Goal: Feedback & Contribution: Contribute content

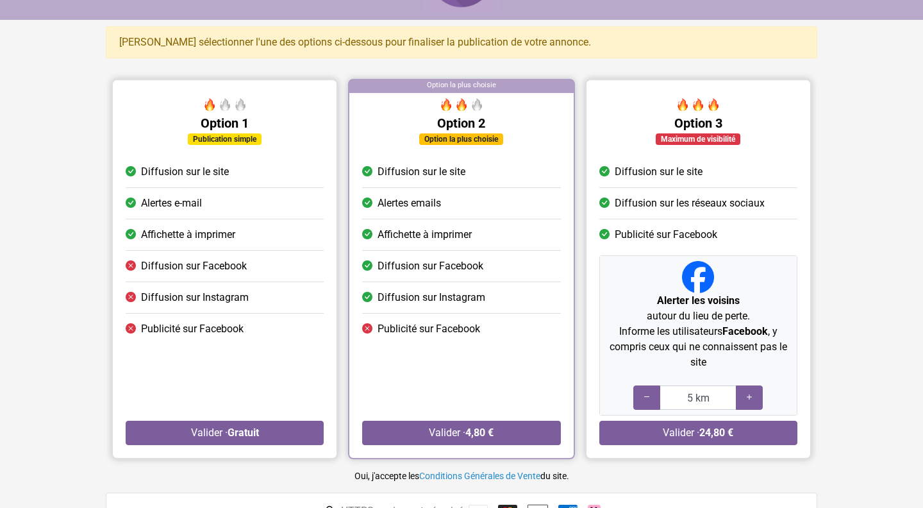
scroll to position [64, 0]
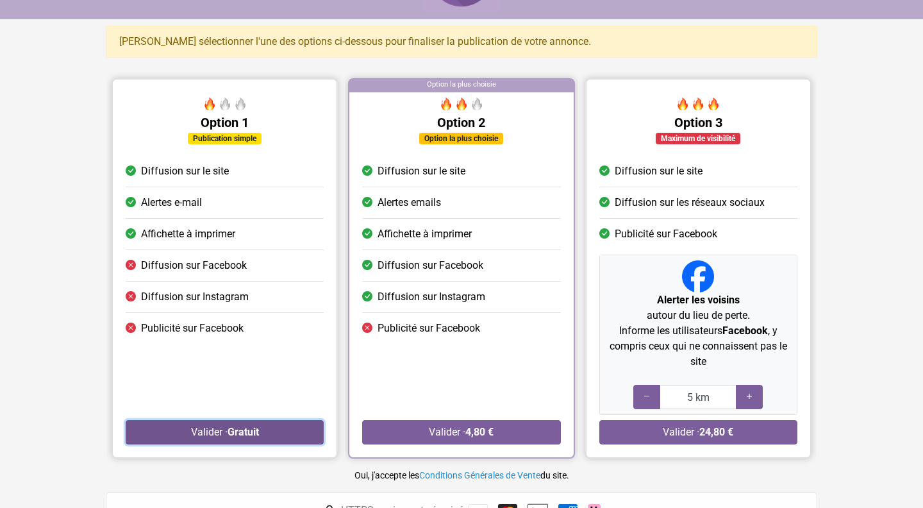
click at [212, 426] on button "Valider · Gratuit" at bounding box center [225, 432] width 198 height 24
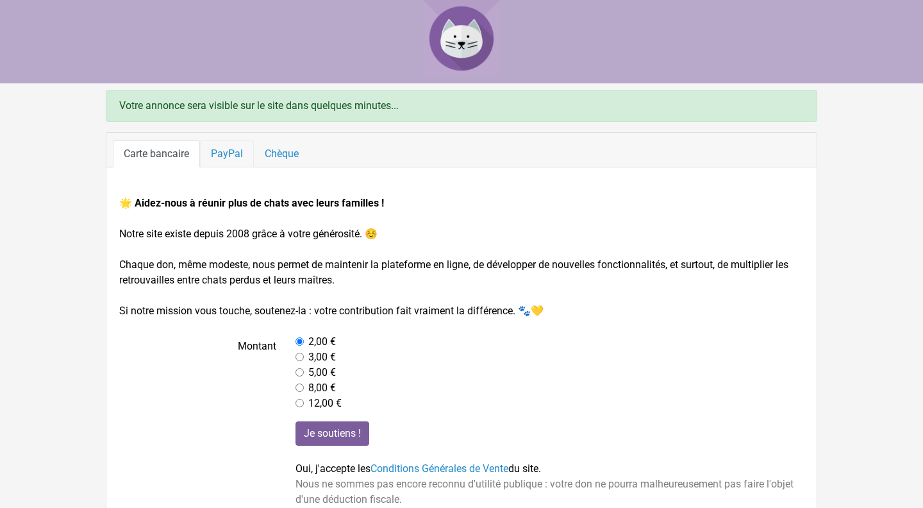
click at [221, 158] on link "PayPal" at bounding box center [227, 153] width 54 height 27
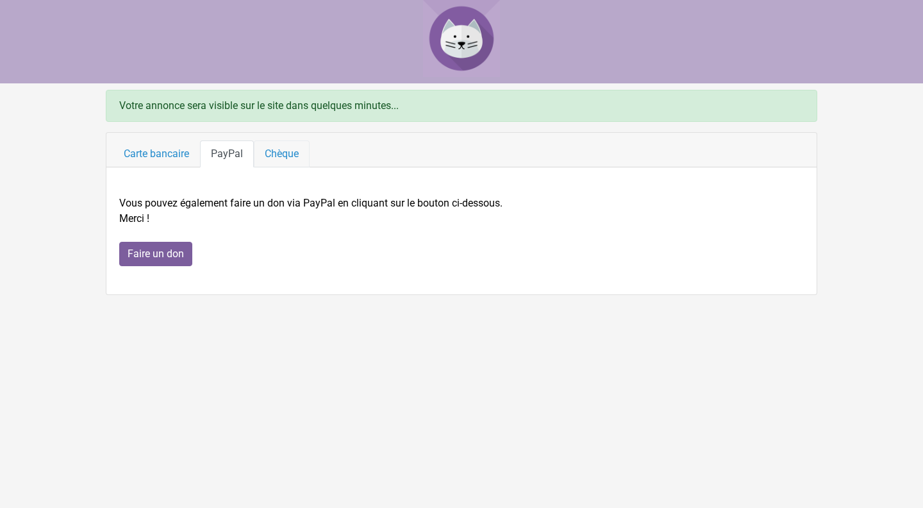
click at [285, 153] on link "Chèque" at bounding box center [282, 153] width 56 height 27
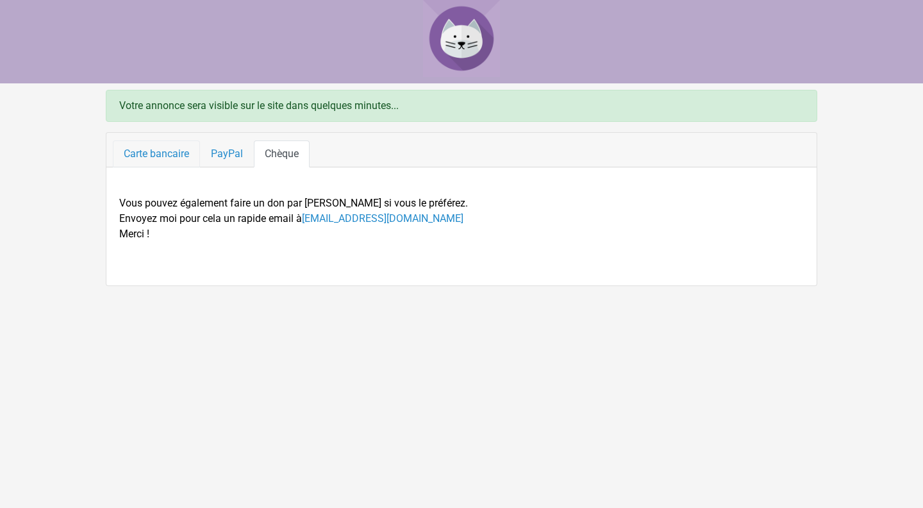
click at [158, 155] on link "Carte bancaire" at bounding box center [156, 153] width 87 height 27
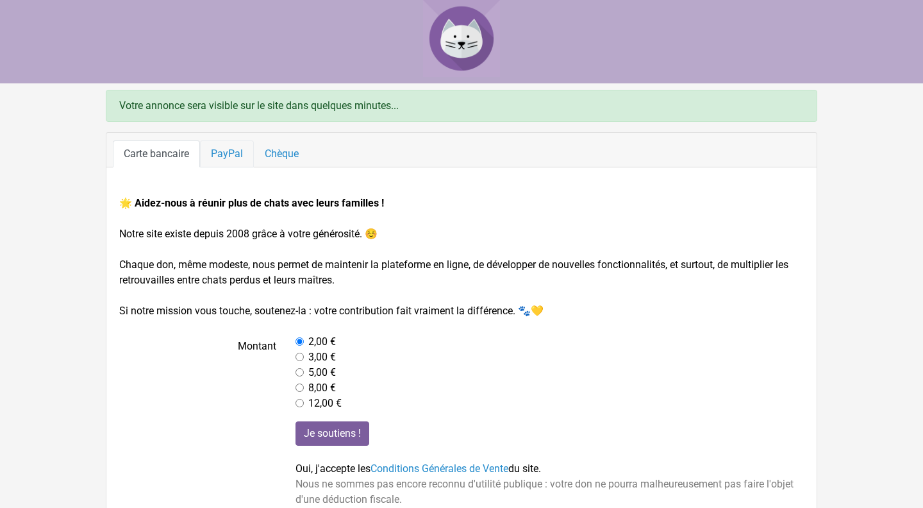
click at [230, 146] on link "PayPal" at bounding box center [227, 153] width 54 height 27
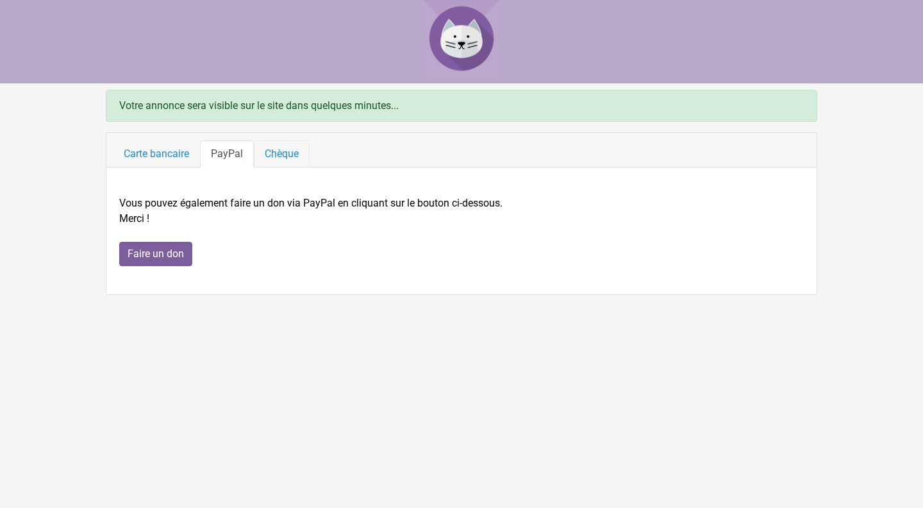
click at [273, 154] on link "Chèque" at bounding box center [282, 153] width 56 height 27
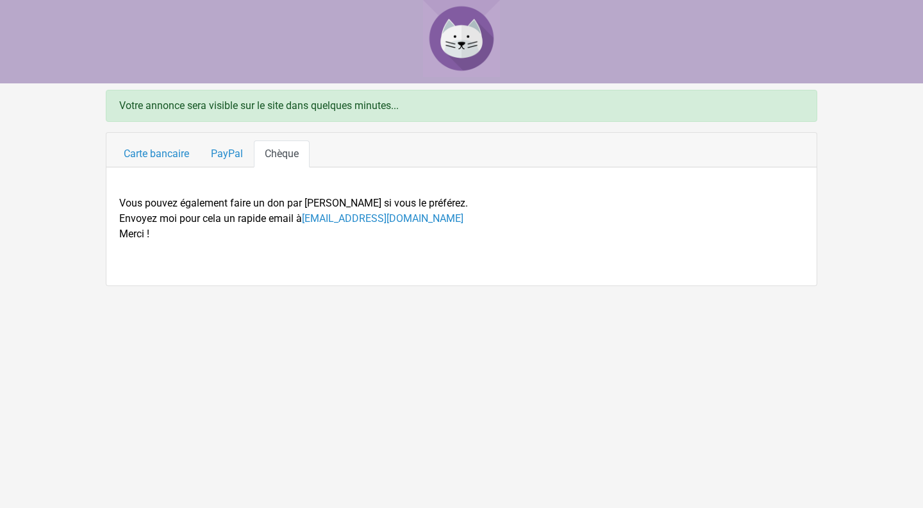
click at [306, 258] on div "Vous pouvez également faire un don par [PERSON_NAME] si vous le préférez. Envoy…" at bounding box center [461, 226] width 685 height 92
click at [380, 258] on div "Vous pouvez également faire un don par [PERSON_NAME] si vous le préférez. Envoy…" at bounding box center [461, 226] width 685 height 92
click at [453, 45] on img at bounding box center [461, 38] width 77 height 77
